Goal: Information Seeking & Learning: Learn about a topic

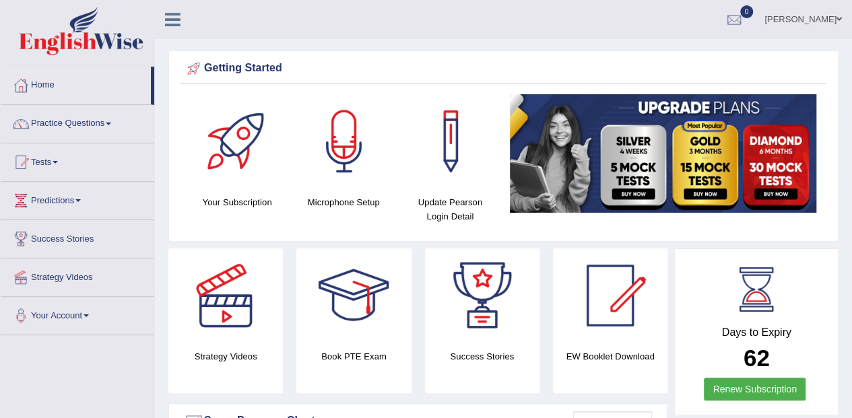
click at [110, 123] on span at bounding box center [108, 124] width 5 height 3
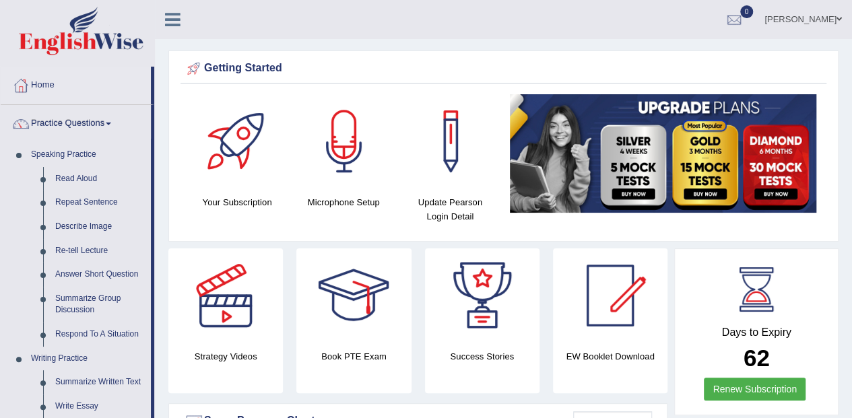
click at [125, 275] on link "Answer Short Question" at bounding box center [100, 275] width 102 height 24
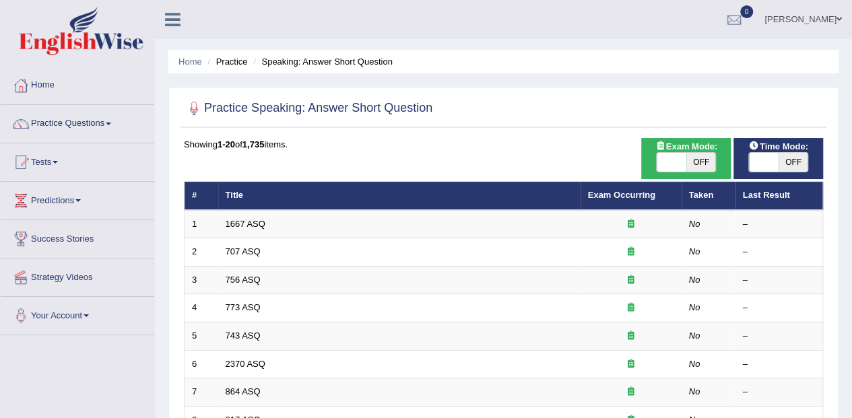
click at [243, 238] on td "707 ASQ" at bounding box center [399, 252] width 362 height 28
click at [245, 222] on link "1667 ASQ" at bounding box center [245, 224] width 40 height 10
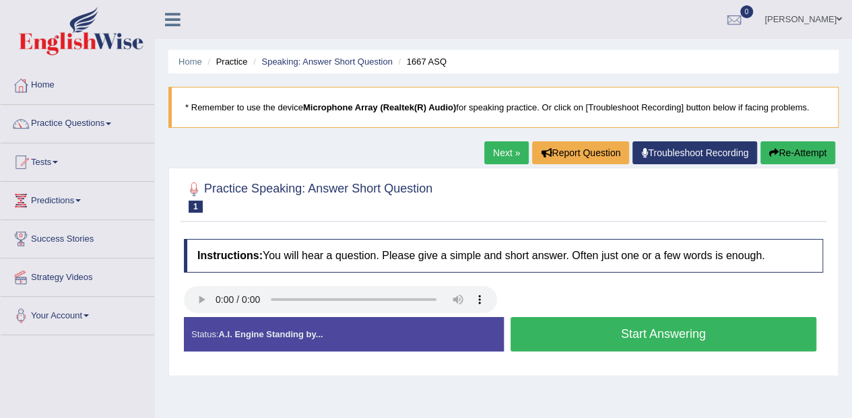
click at [111, 123] on span at bounding box center [108, 124] width 5 height 3
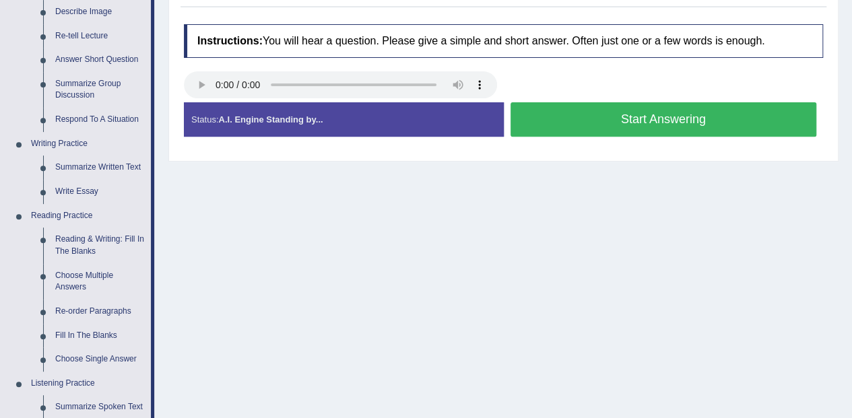
scroll to position [215, 0]
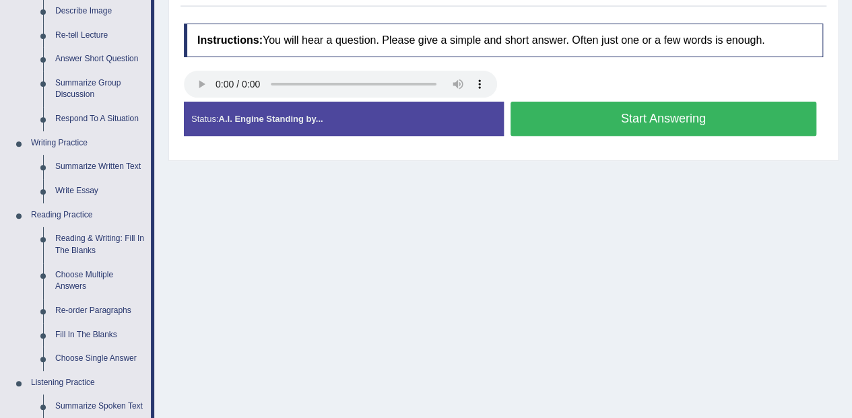
click at [125, 246] on link "Reading & Writing: Fill In The Blanks" at bounding box center [100, 245] width 102 height 36
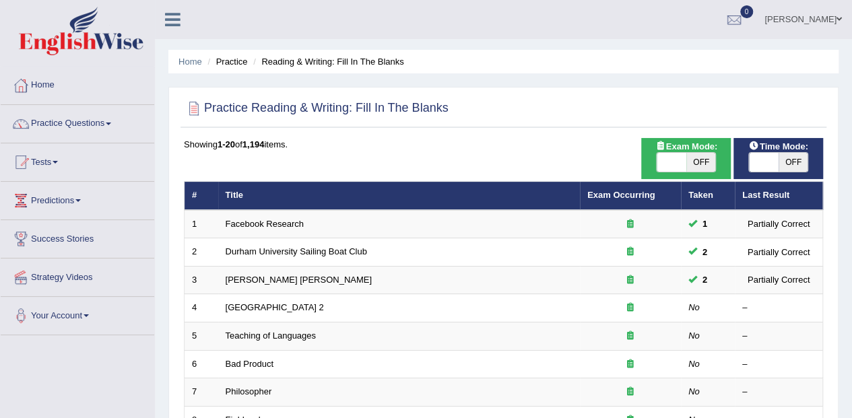
click at [275, 303] on link "Golden Gate Bridge 2" at bounding box center [274, 307] width 98 height 10
click at [275, 303] on link "[GEOGRAPHIC_DATA] 2" at bounding box center [274, 307] width 98 height 10
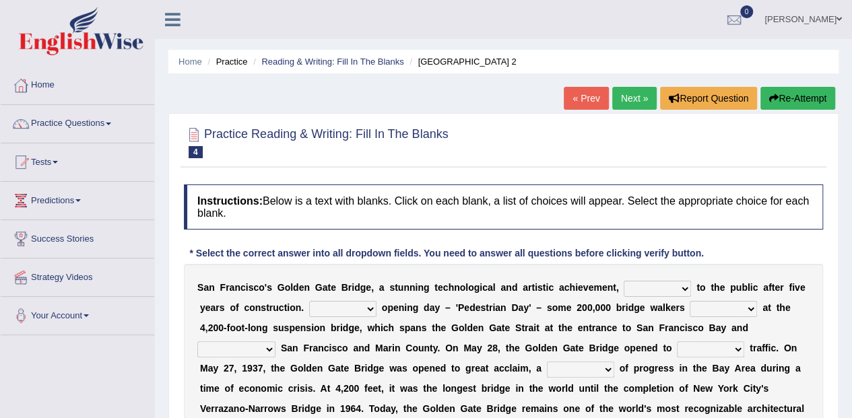
click at [656, 285] on select "opens closes appears equals" at bounding box center [656, 289] width 67 height 16
select select "opens"
click at [623, 281] on select "opens closes appears equals" at bounding box center [656, 289] width 67 height 16
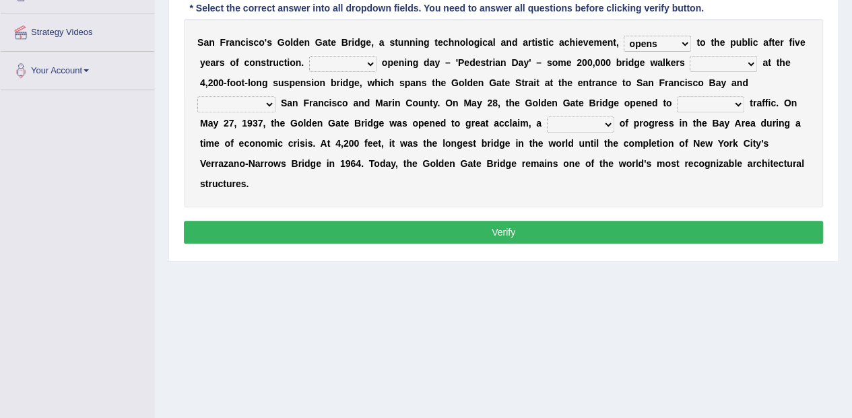
scroll to position [288, 0]
